Goal: Communication & Community: Answer question/provide support

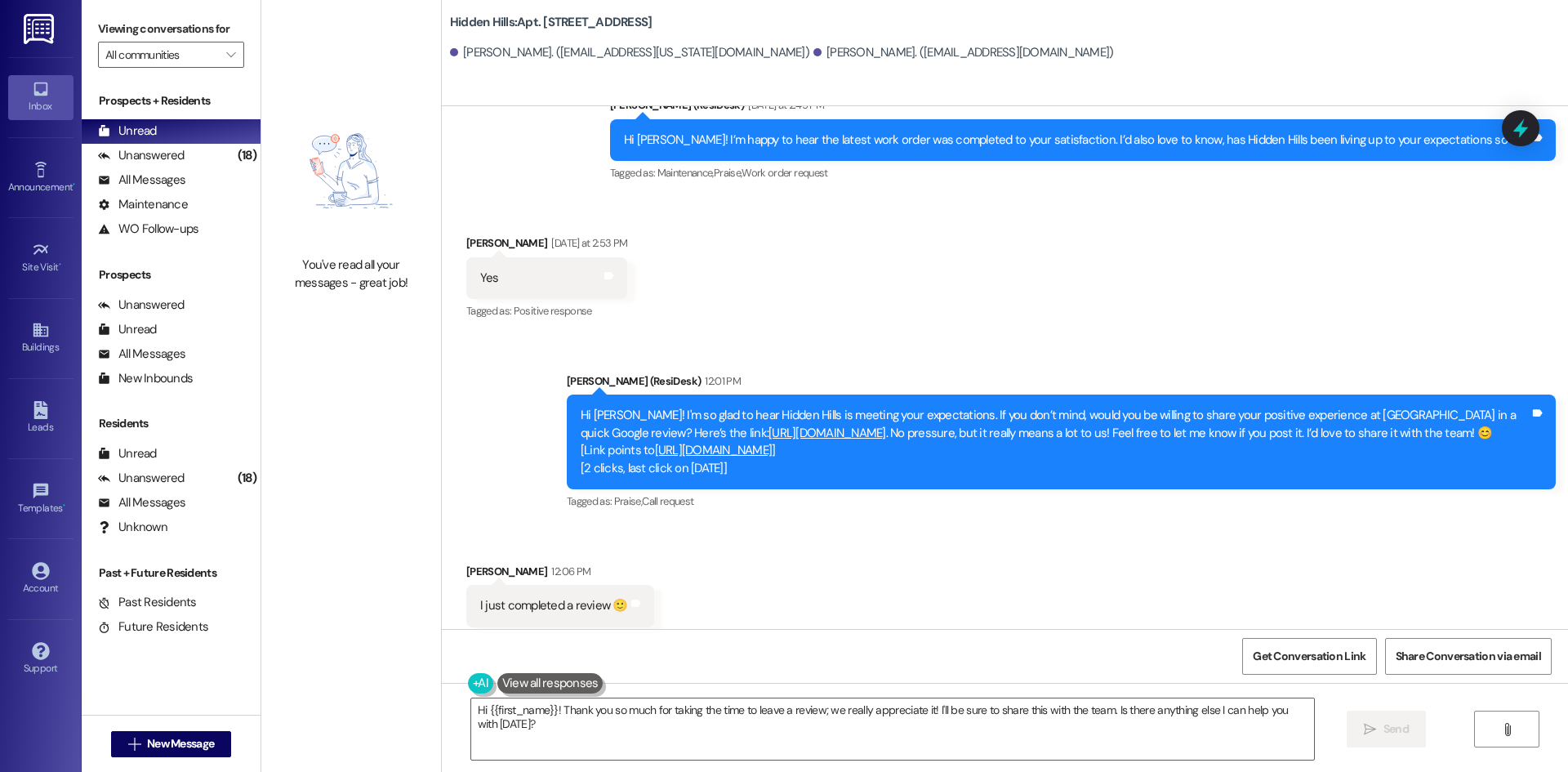
scroll to position [26391, 0]
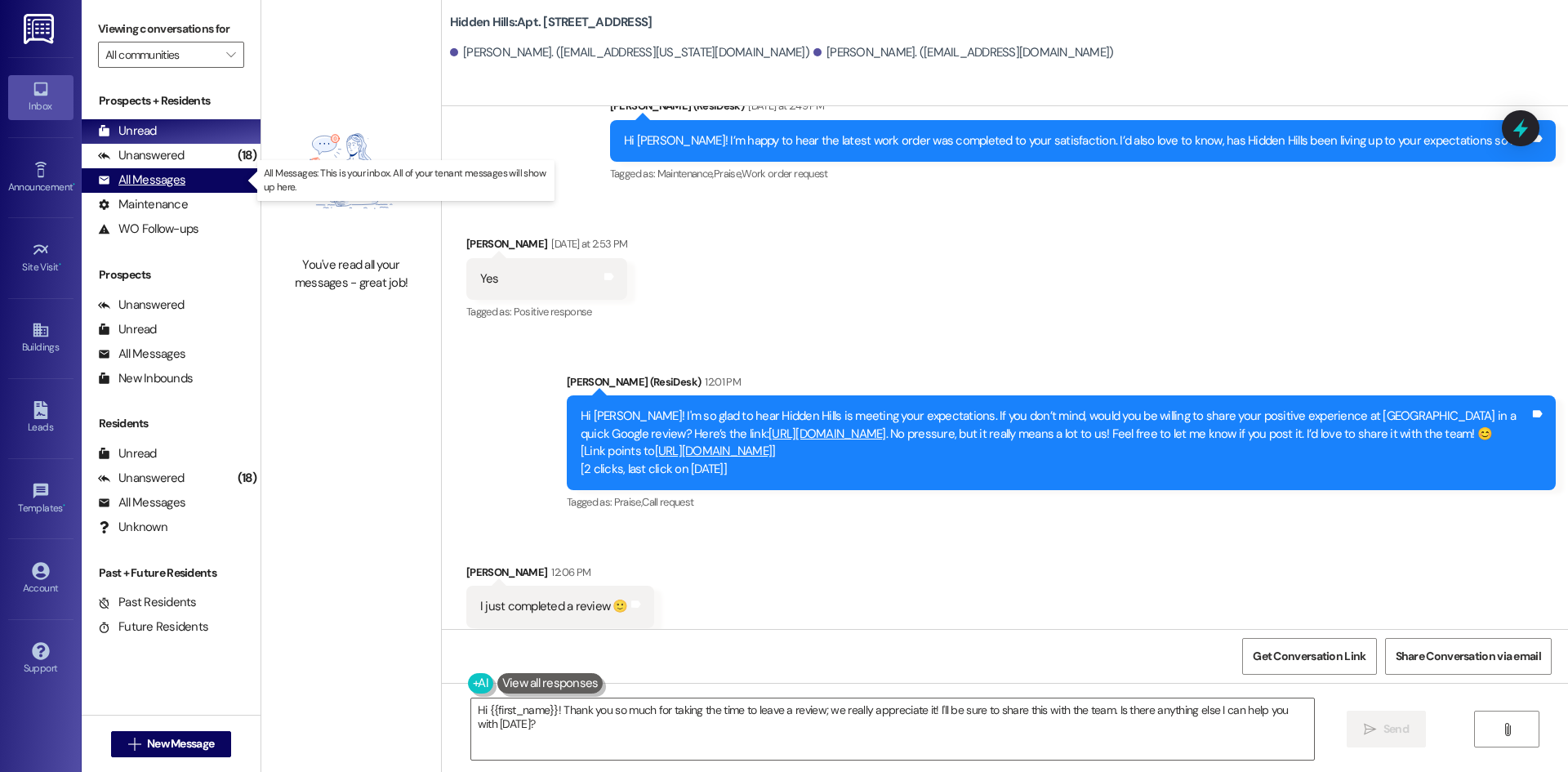
click at [181, 179] on div "All Messages" at bounding box center [141, 180] width 88 height 17
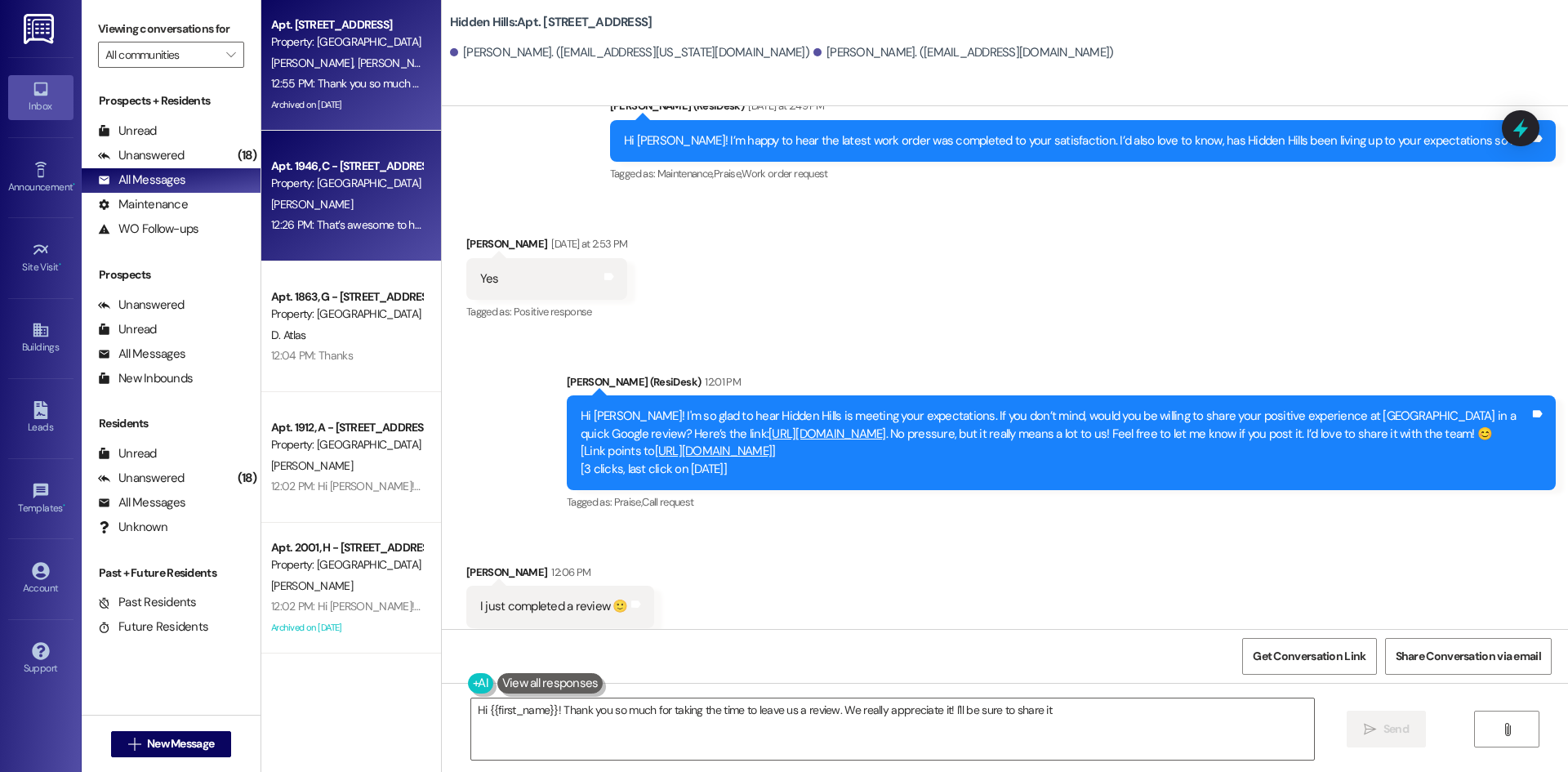
type textarea "Hi {{first_name}}! Thank you so much for taking the time to leave us a review. …"
click at [382, 215] on div "12:26 PM: That’s awesome to hear! Thank you! If you don’t mind, would you be wi…" at bounding box center [346, 225] width 154 height 21
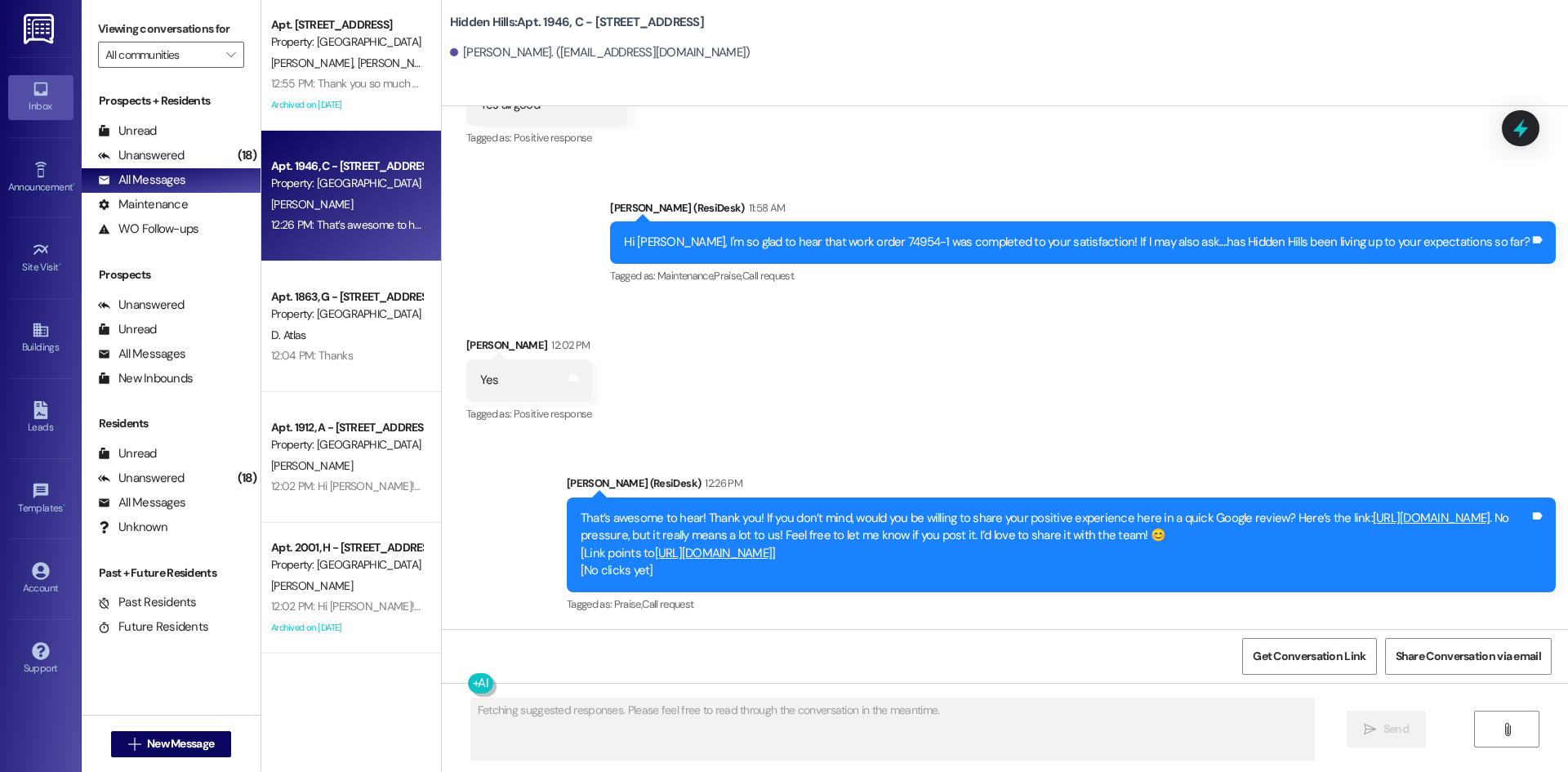
scroll to position [25879, 0]
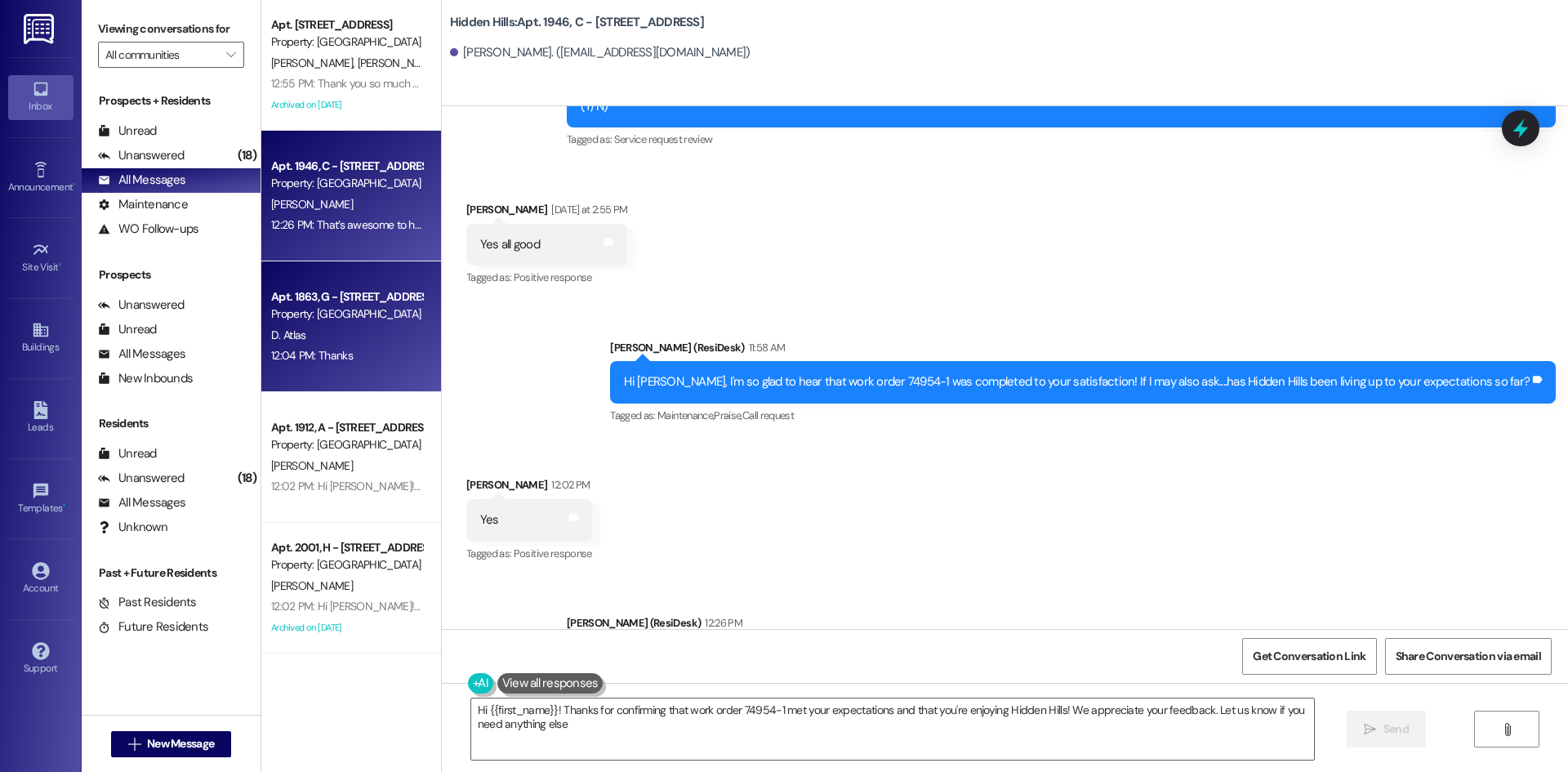
type textarea "Hi {{first_name}}! Thanks for confirming that work order 74954-1 met your expec…"
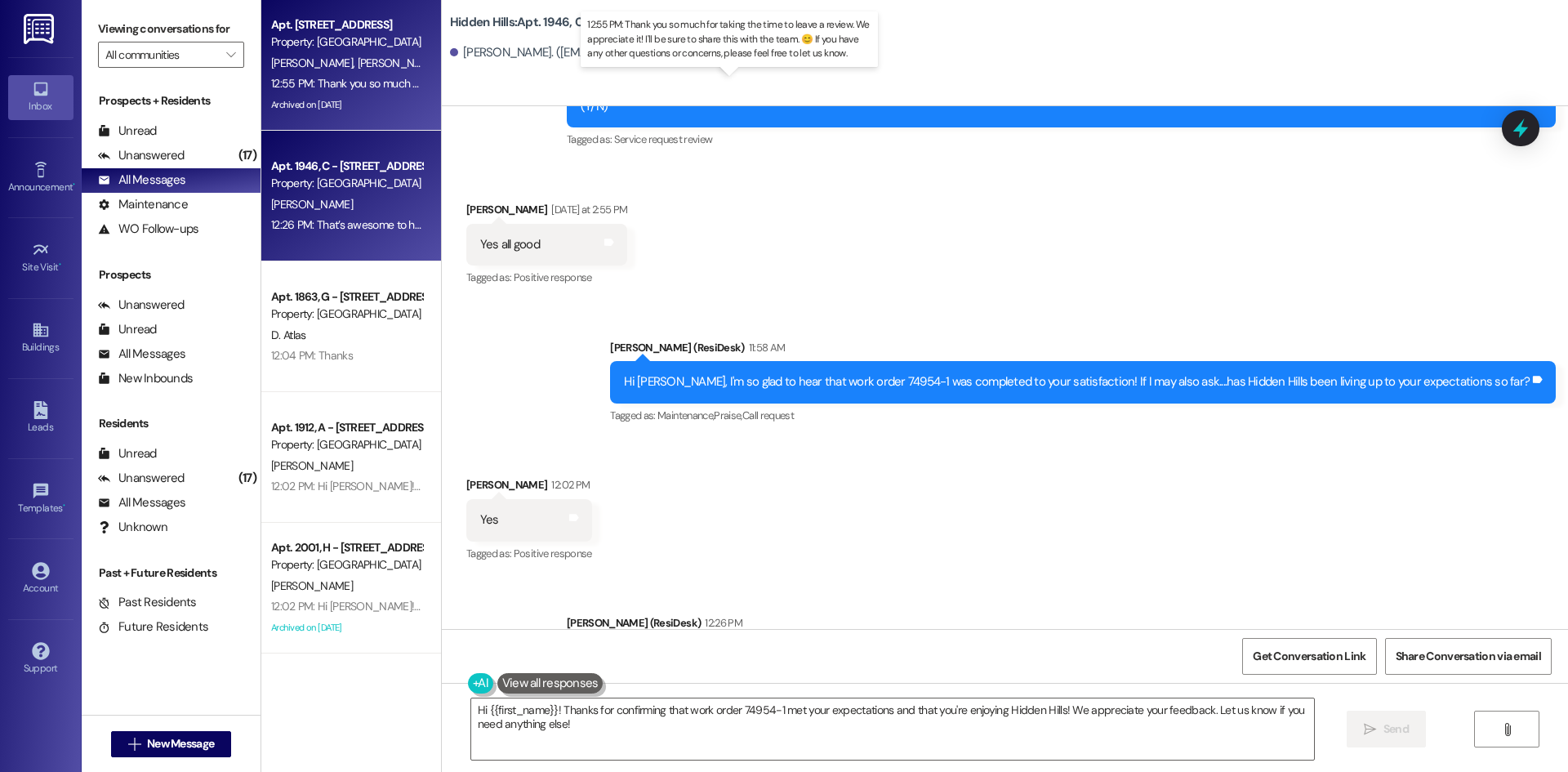
click at [396, 88] on div "12:55 PM: Thank you so much for taking the time to leave a review. We appreciat…" at bounding box center [745, 83] width 948 height 15
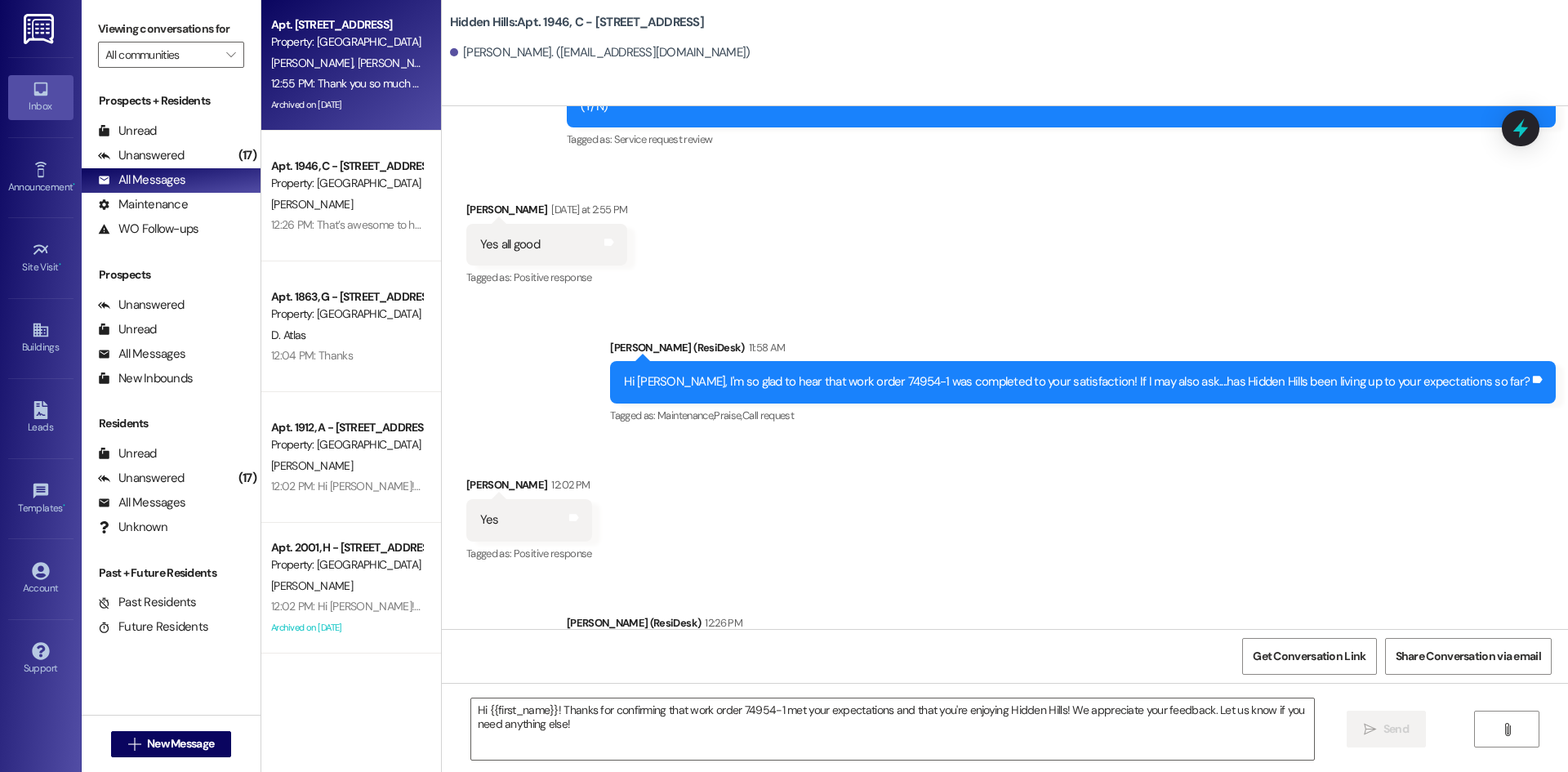
type textarea "Fetching suggested responses. Please feel free to read through the conversation…"
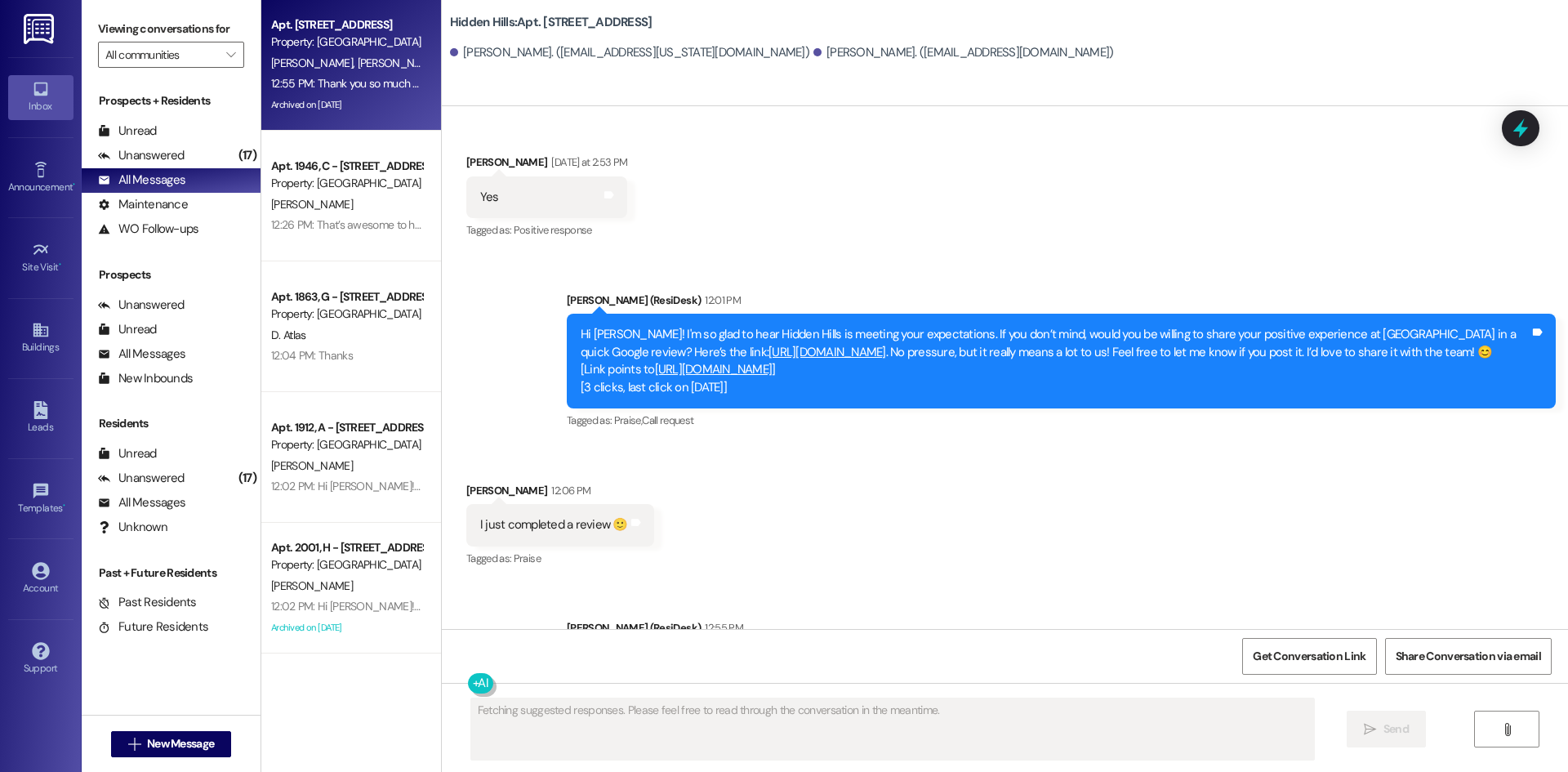
scroll to position [26548, 0]
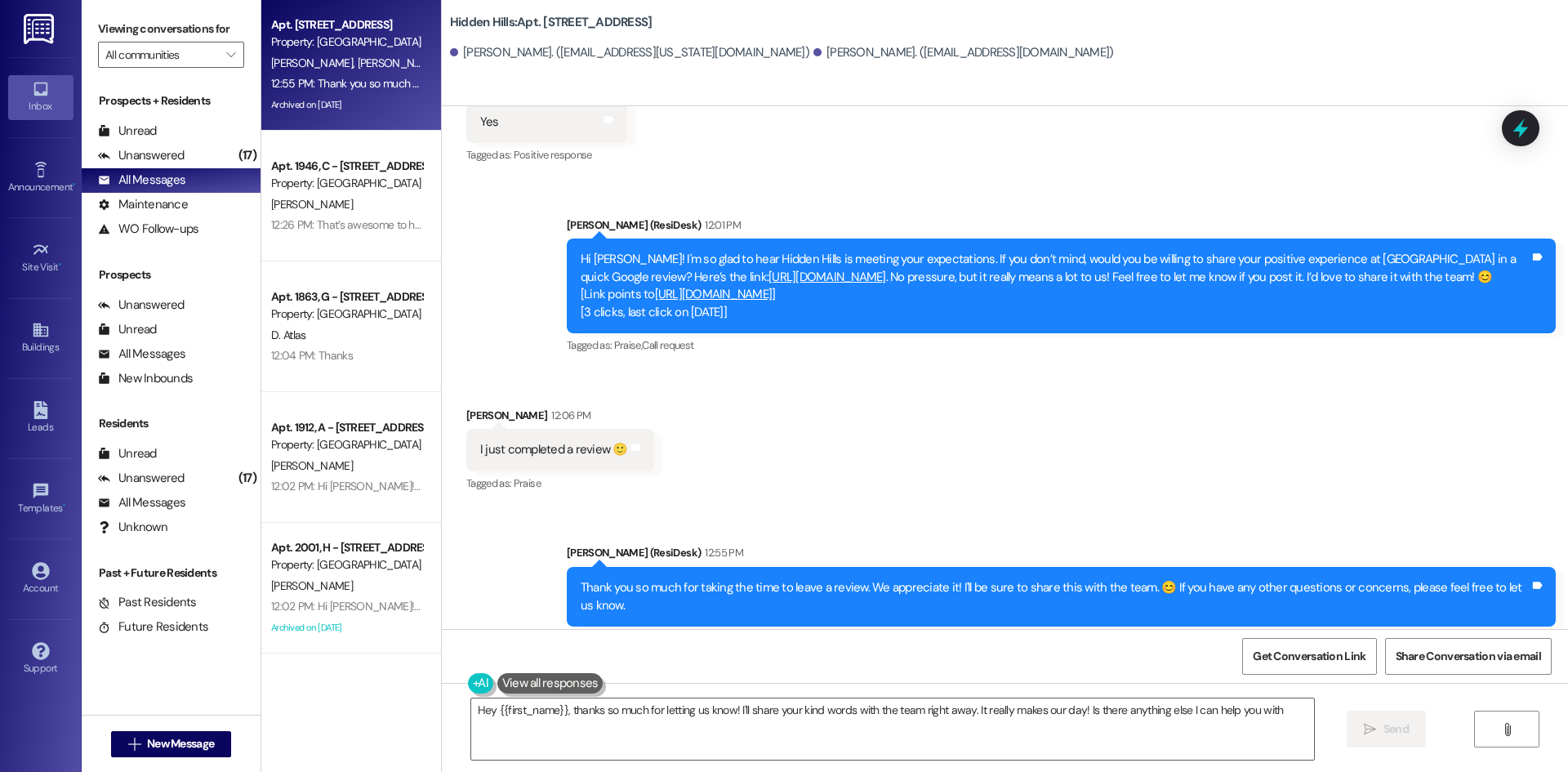
type textarea "Hey {{first_name}}, thanks so much for letting us know! I'll share your kind wo…"
